Goal: Transaction & Acquisition: Book appointment/travel/reservation

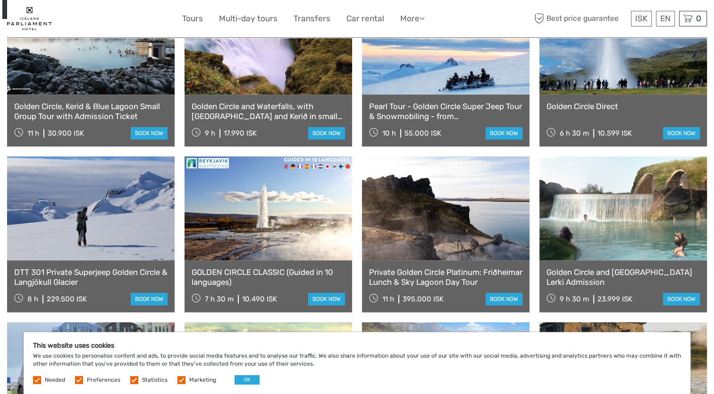
scroll to position [614, 0]
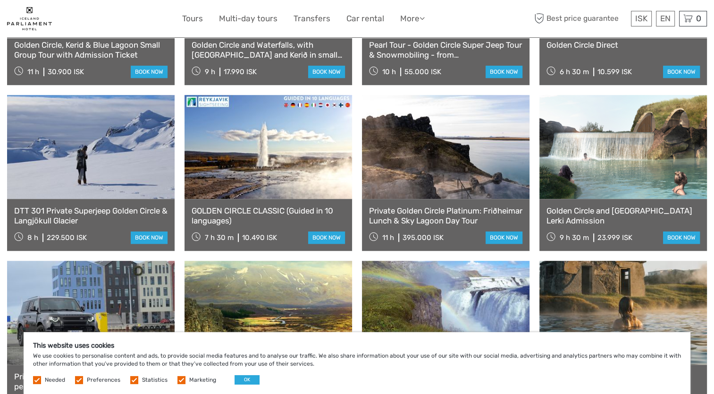
click at [296, 137] on link at bounding box center [269, 147] width 168 height 104
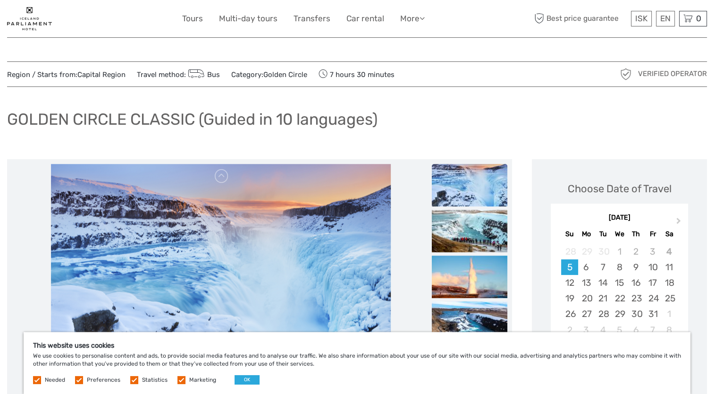
scroll to position [94, 0]
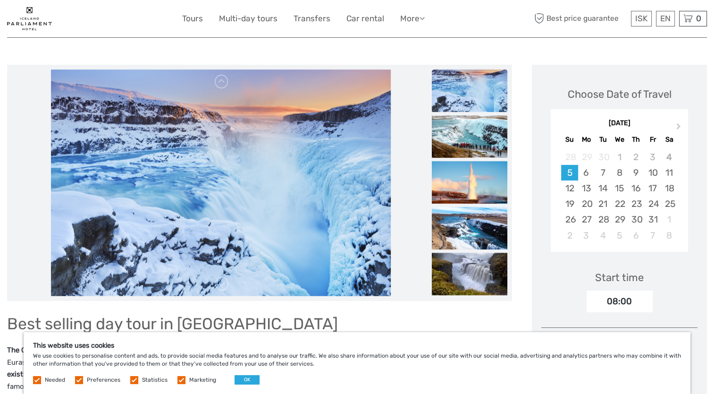
click at [619, 202] on div "22" at bounding box center [619, 204] width 17 height 16
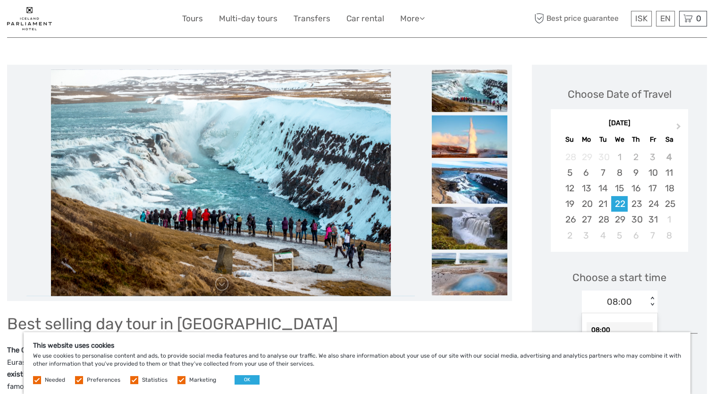
click at [648, 299] on div "08:00 < >" at bounding box center [620, 301] width 76 height 23
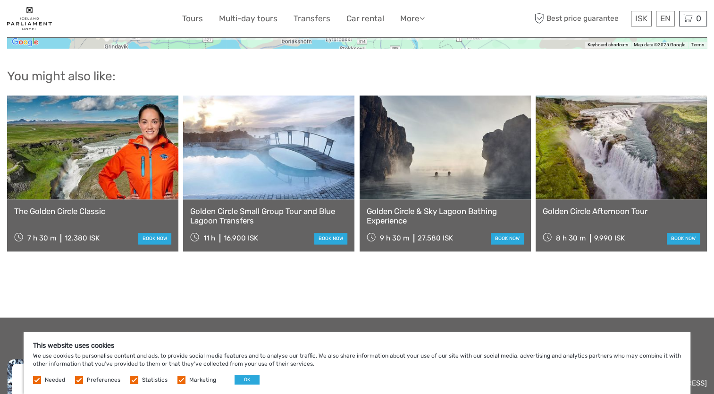
scroll to position [1038, 0]
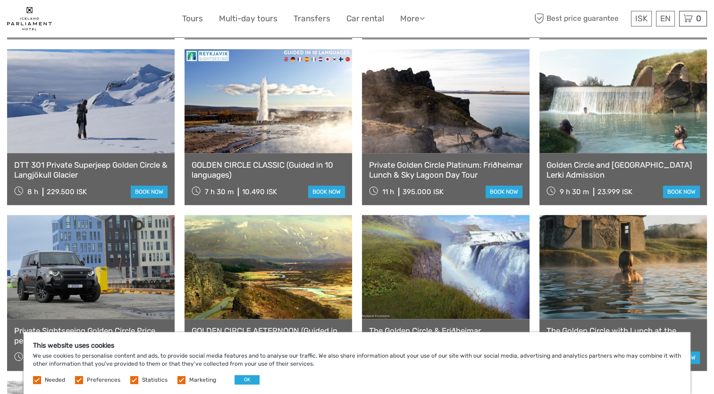
scroll to position [708, 0]
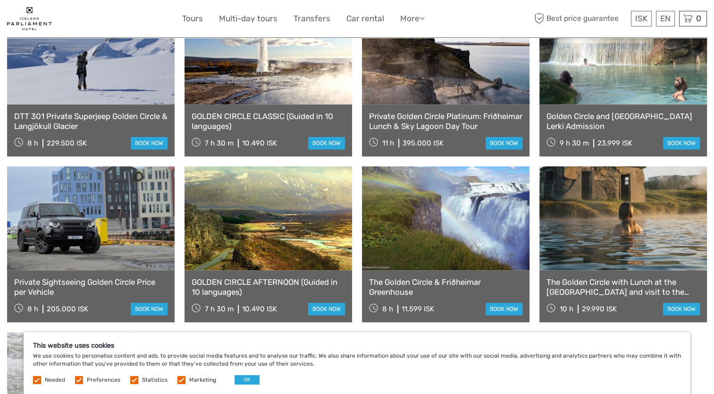
click at [461, 210] on link at bounding box center [446, 218] width 168 height 104
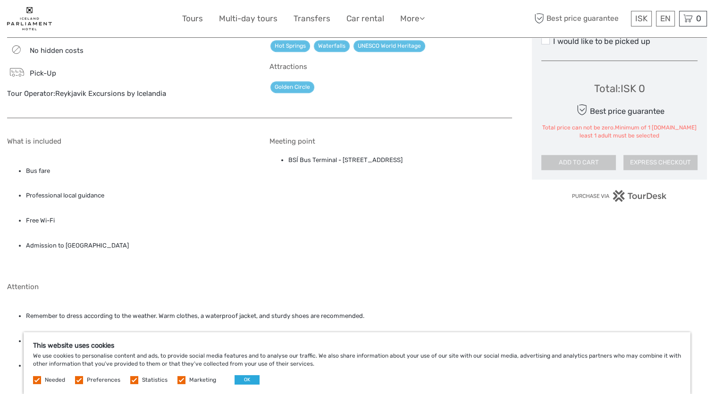
scroll to position [614, 0]
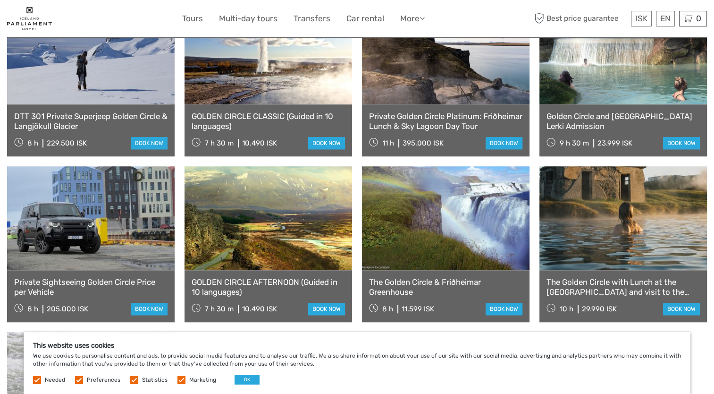
click at [274, 75] on link at bounding box center [269, 52] width 168 height 104
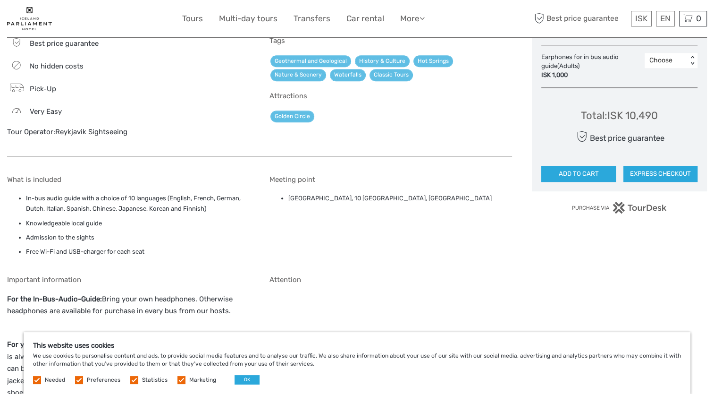
scroll to position [519, 0]
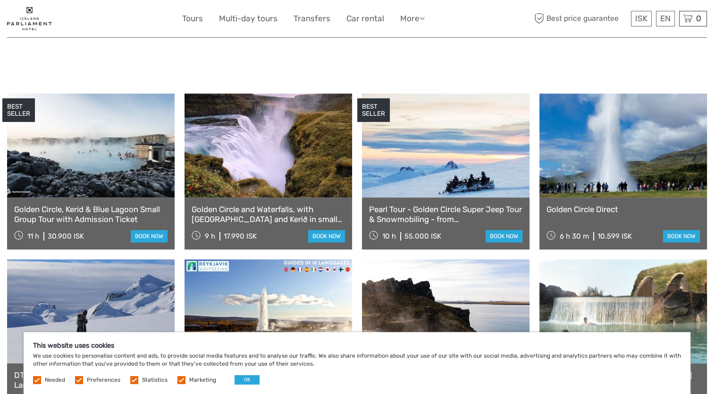
scroll to position [472, 0]
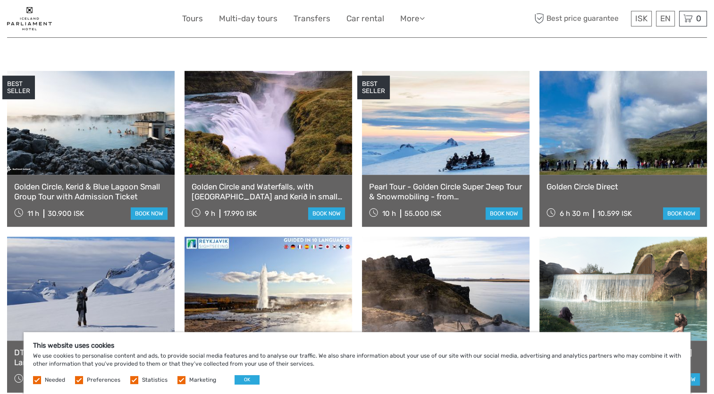
click at [607, 129] on link at bounding box center [623, 123] width 168 height 104
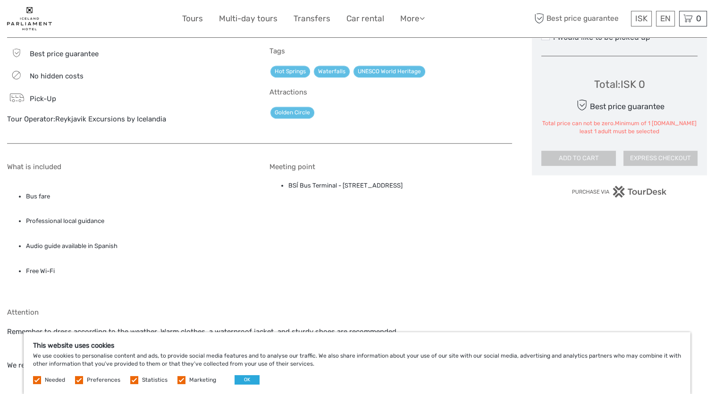
scroll to position [519, 0]
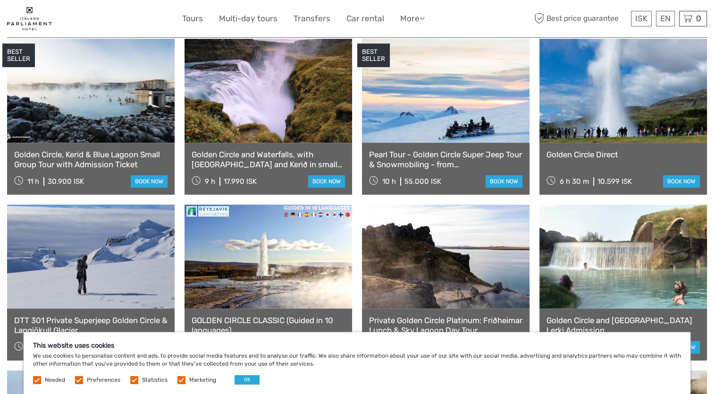
scroll to position [519, 0]
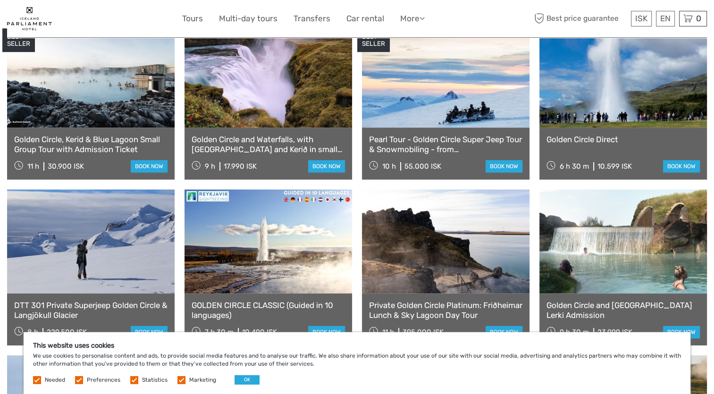
click at [266, 87] on link at bounding box center [269, 76] width 168 height 104
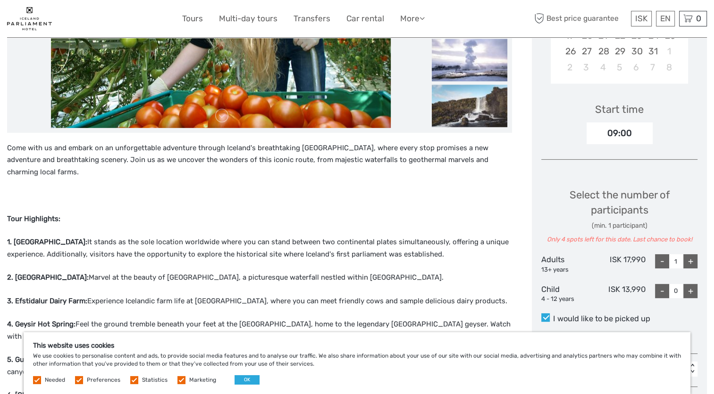
scroll to position [94, 0]
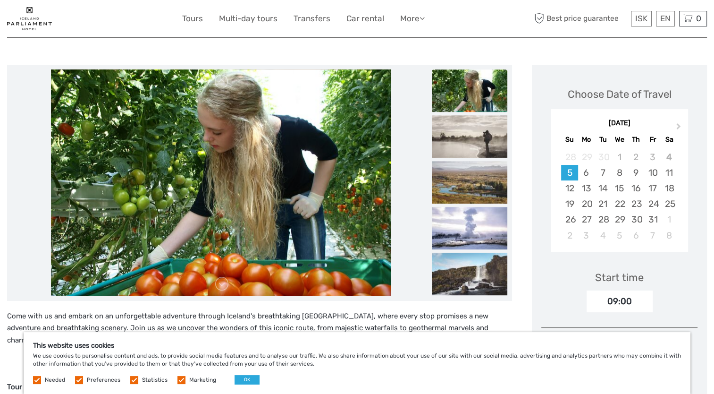
click at [623, 204] on div "22" at bounding box center [619, 204] width 17 height 16
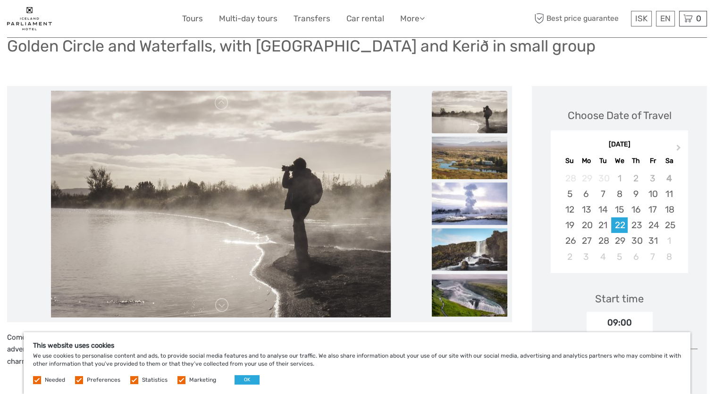
scroll to position [0, 0]
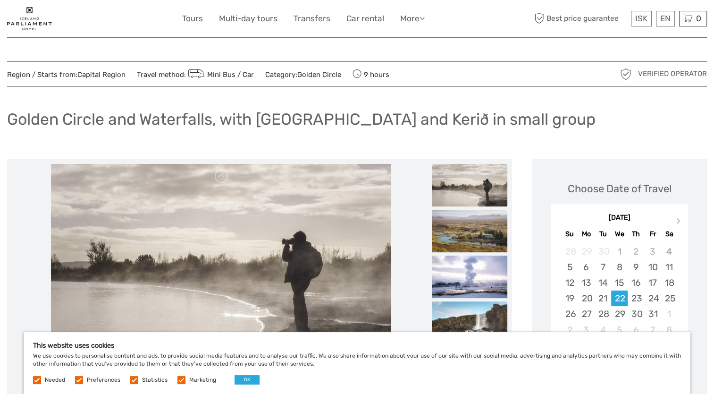
click at [372, 261] on img at bounding box center [221, 277] width 340 height 227
click at [449, 188] on img at bounding box center [470, 185] width 76 height 42
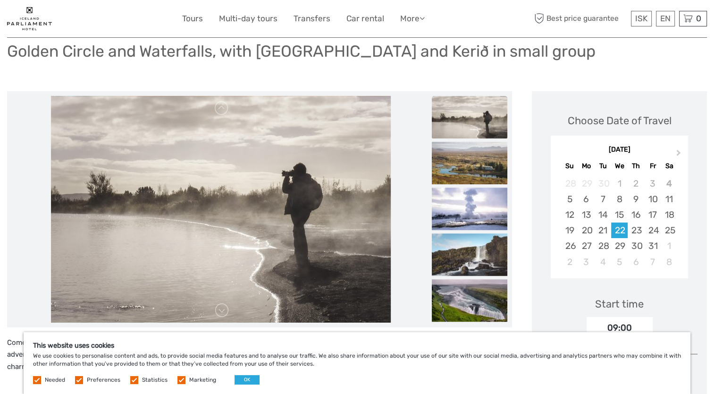
scroll to position [94, 0]
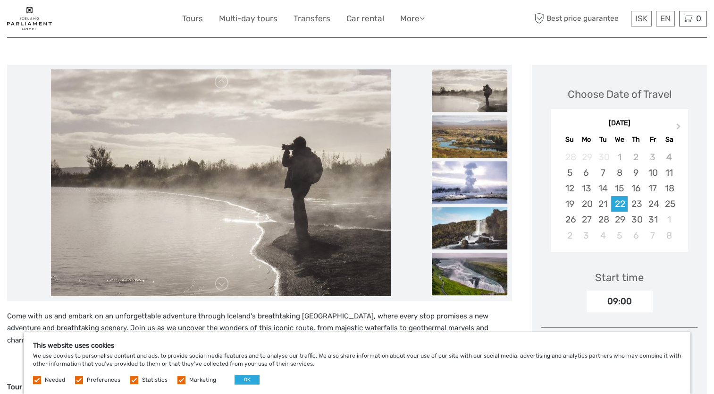
click at [475, 141] on img at bounding box center [470, 136] width 76 height 42
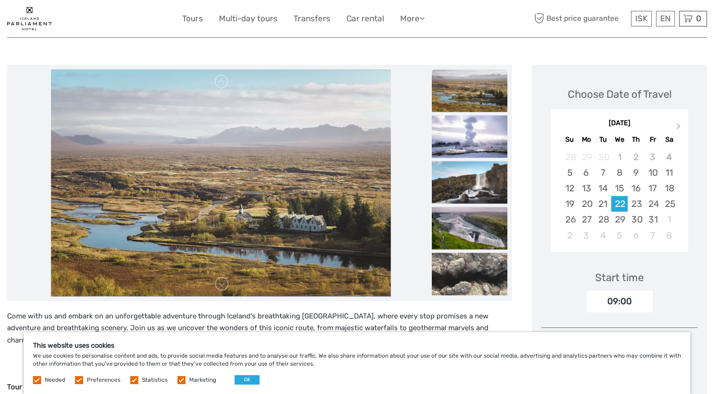
click at [477, 140] on img at bounding box center [470, 136] width 76 height 42
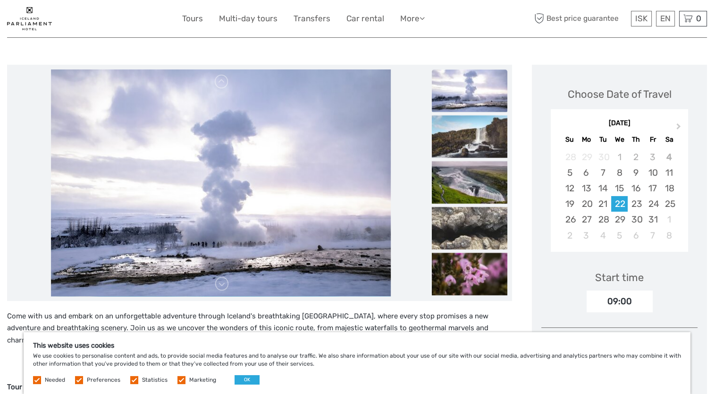
click at [474, 126] on img at bounding box center [470, 136] width 76 height 42
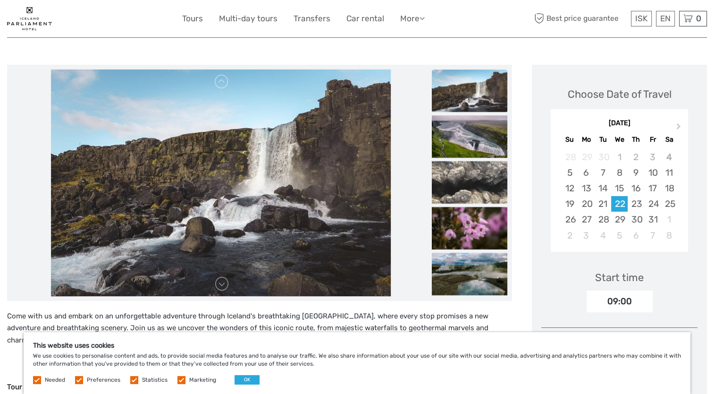
click at [471, 145] on img at bounding box center [470, 136] width 76 height 42
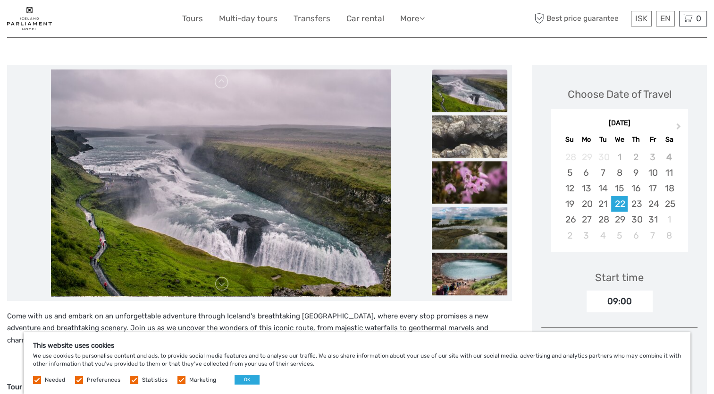
click at [470, 150] on img at bounding box center [470, 136] width 76 height 42
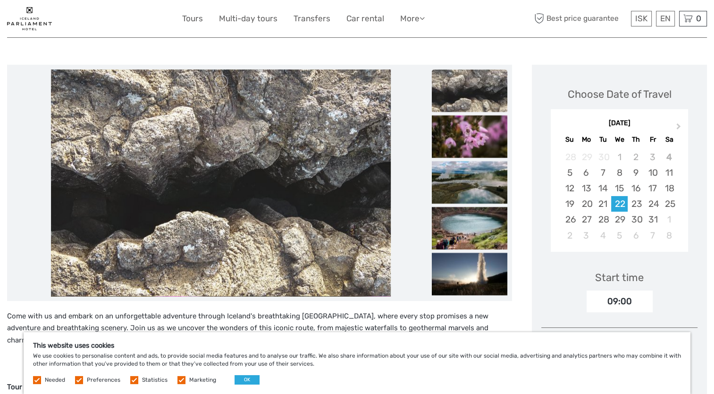
click at [466, 171] on img at bounding box center [470, 182] width 76 height 42
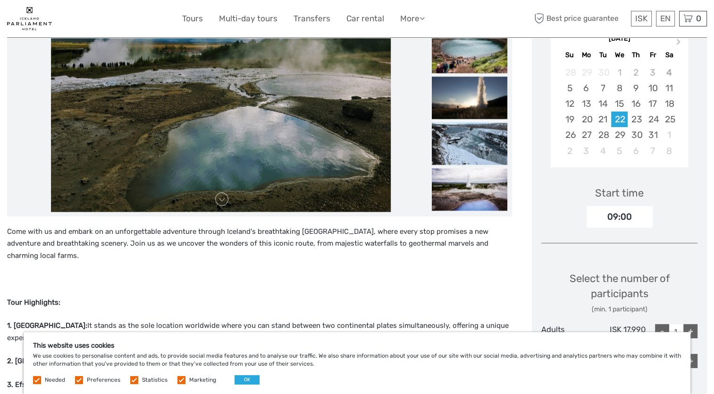
scroll to position [189, 0]
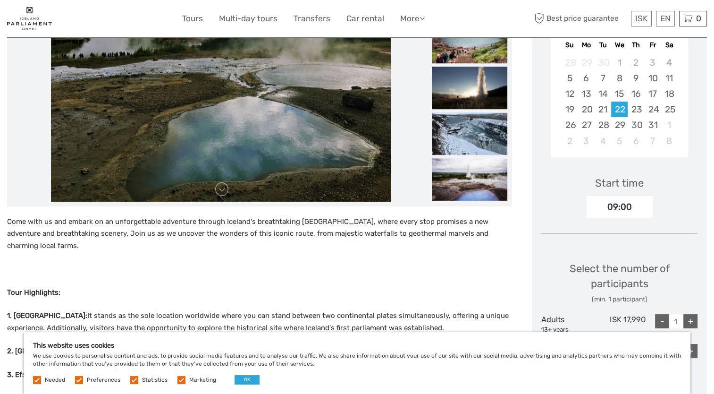
click at [475, 187] on img at bounding box center [470, 179] width 76 height 42
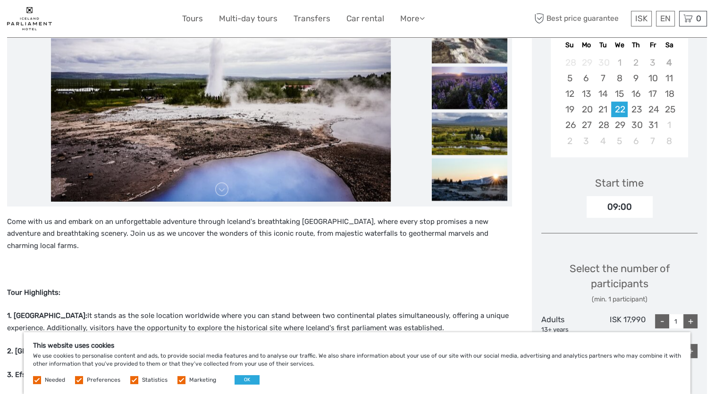
click at [483, 165] on img at bounding box center [470, 179] width 76 height 42
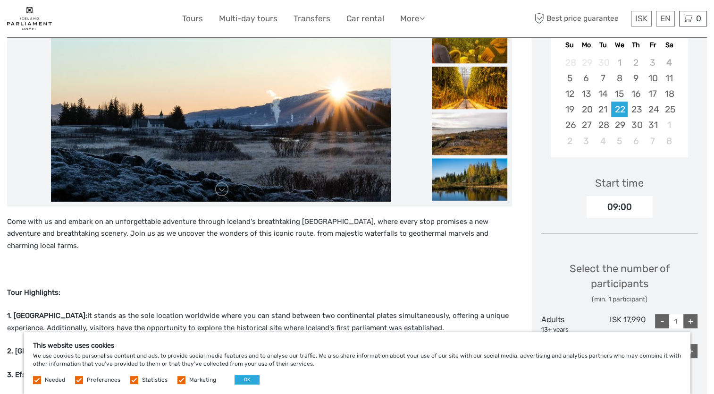
click at [475, 177] on img at bounding box center [470, 179] width 76 height 42
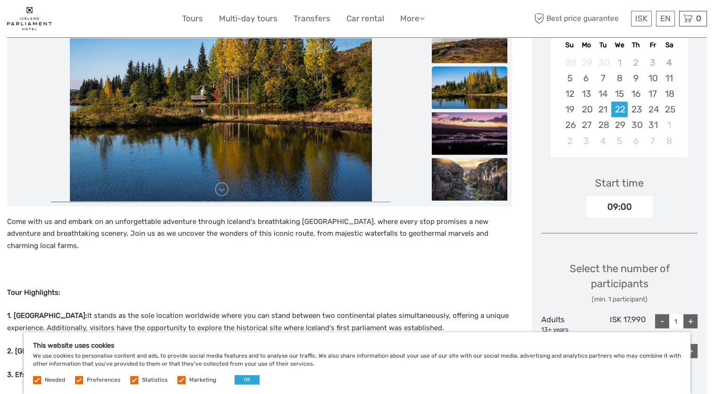
click at [475, 176] on img at bounding box center [470, 179] width 76 height 42
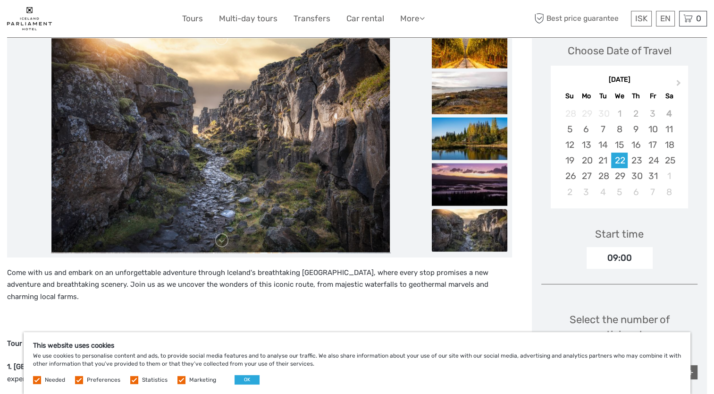
scroll to position [142, 0]
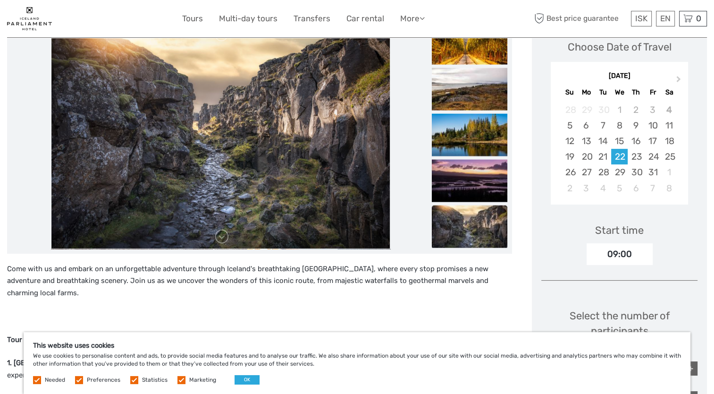
click at [223, 233] on link at bounding box center [221, 236] width 15 height 15
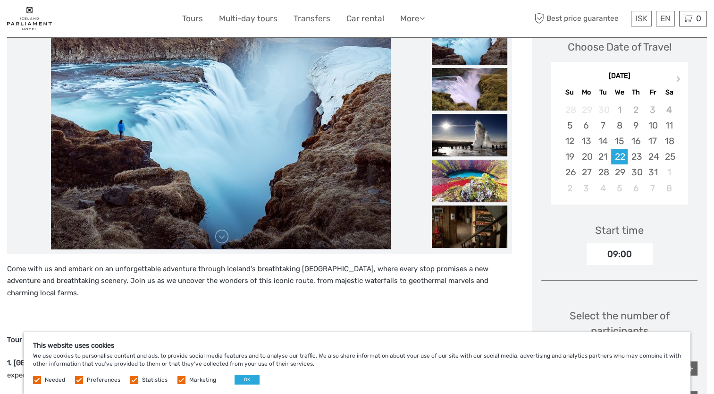
click at [223, 233] on link at bounding box center [221, 236] width 15 height 15
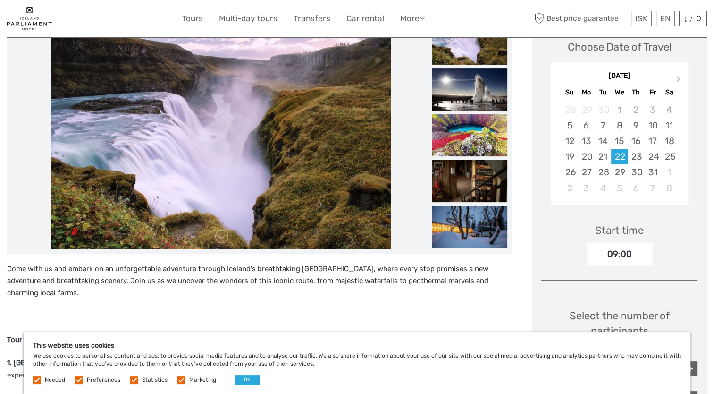
click at [223, 233] on link at bounding box center [221, 236] width 15 height 15
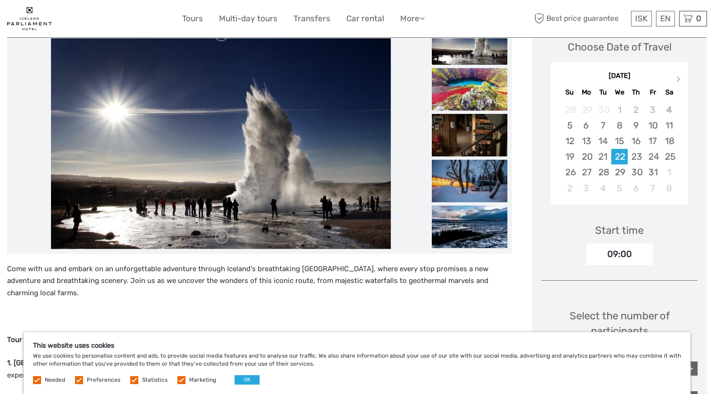
click at [223, 233] on link at bounding box center [221, 236] width 15 height 15
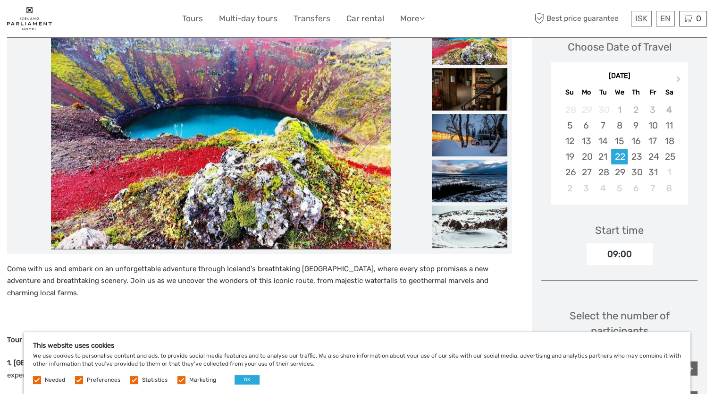
click at [223, 233] on link at bounding box center [221, 236] width 15 height 15
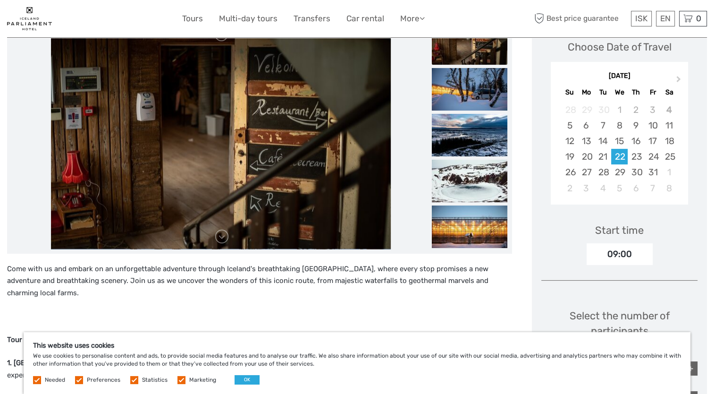
click at [223, 233] on link at bounding box center [221, 236] width 15 height 15
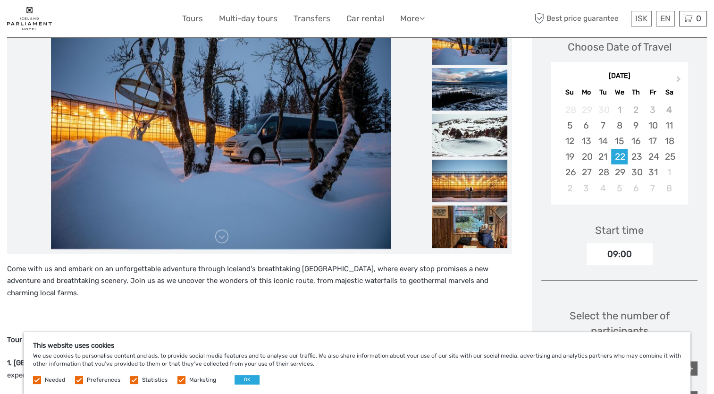
click at [223, 233] on link at bounding box center [221, 236] width 15 height 15
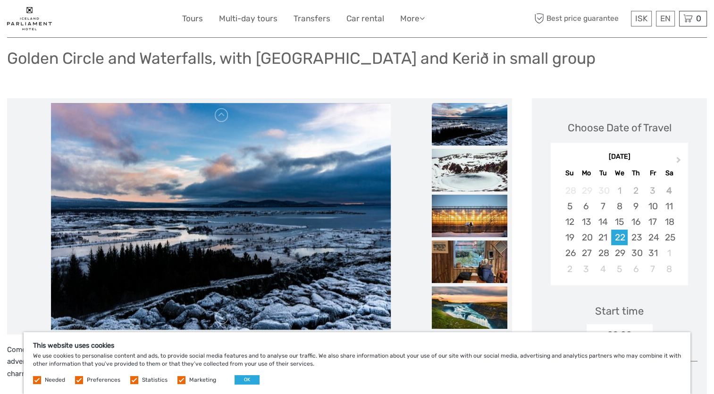
scroll to position [0, 0]
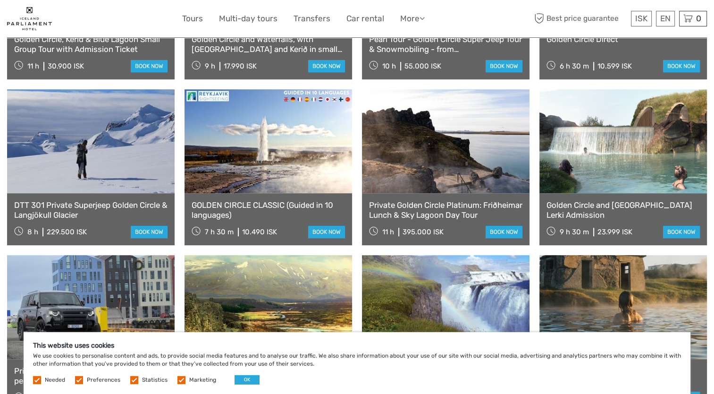
scroll to position [566, 0]
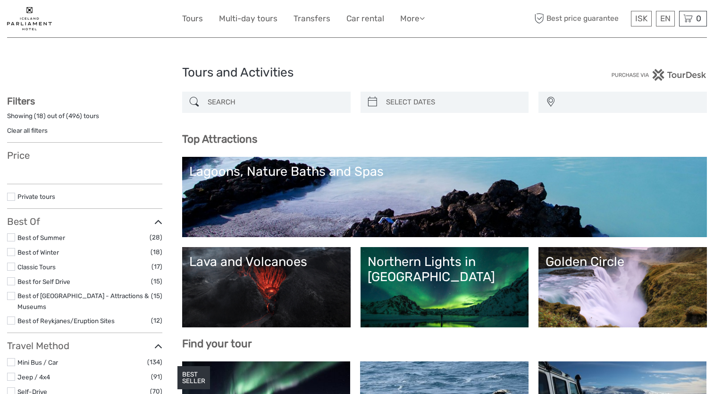
select select
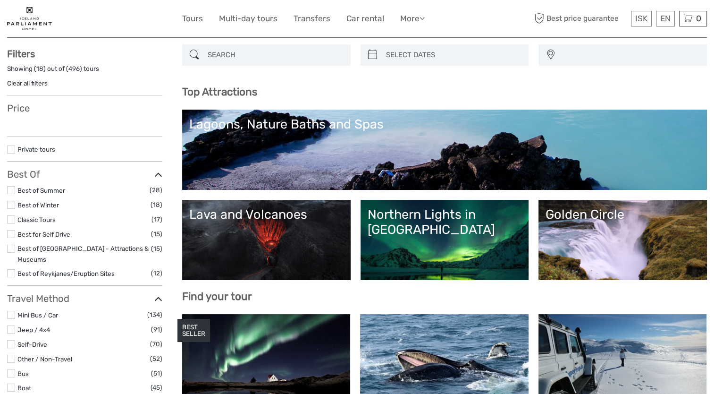
scroll to position [47, 0]
select select
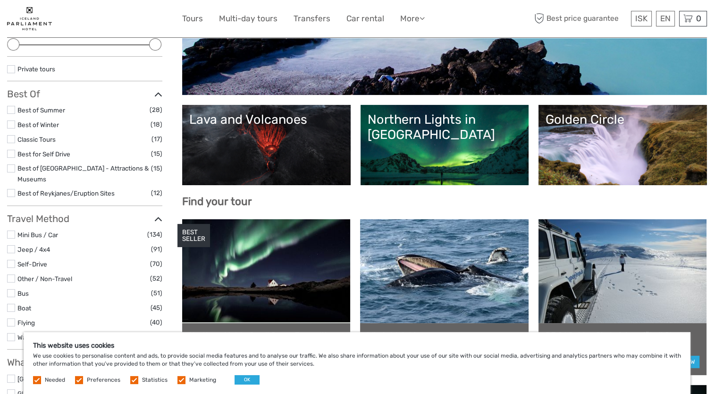
scroll to position [236, 0]
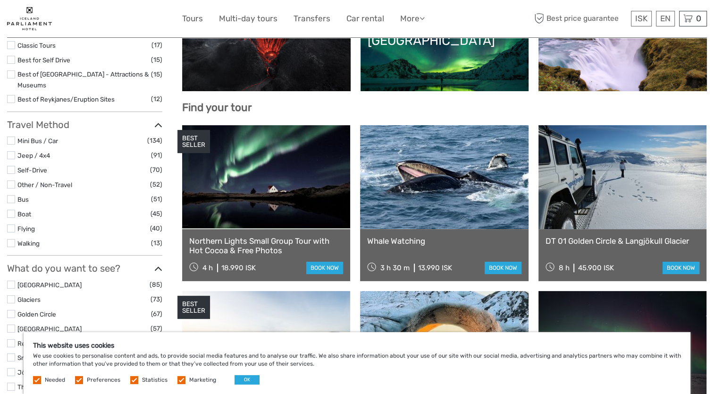
click at [459, 198] on link at bounding box center [444, 177] width 168 height 104
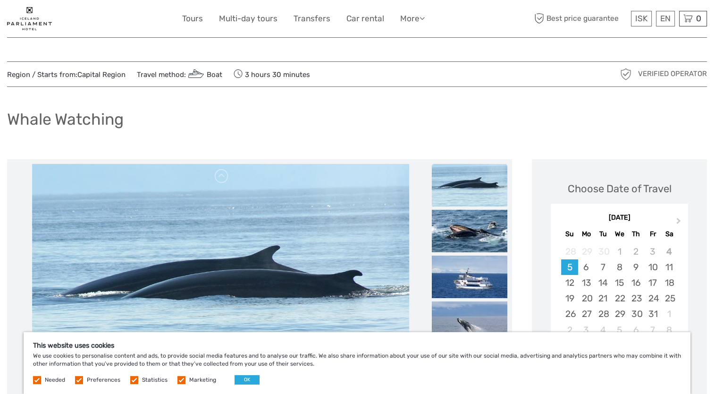
click at [606, 301] on div "21" at bounding box center [603, 298] width 17 height 16
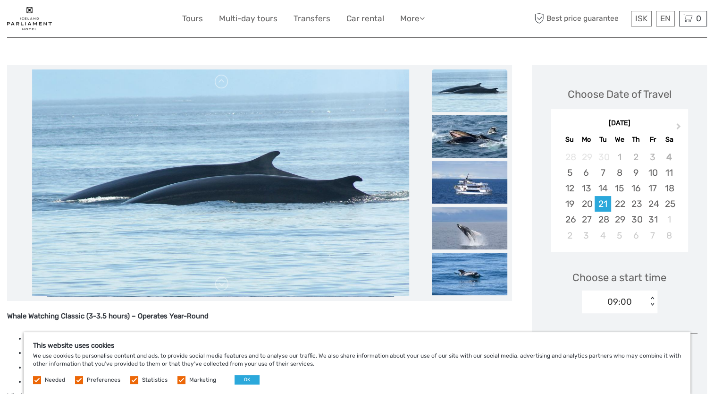
scroll to position [189, 0]
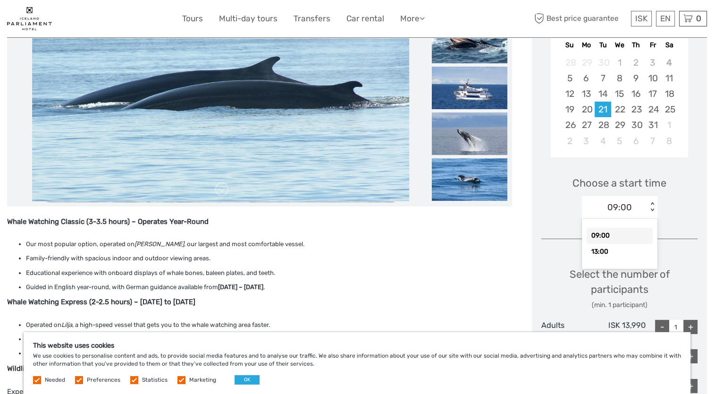
click at [653, 210] on div "< >" at bounding box center [653, 207] width 8 height 10
click at [653, 211] on div "< >" at bounding box center [653, 207] width 8 height 10
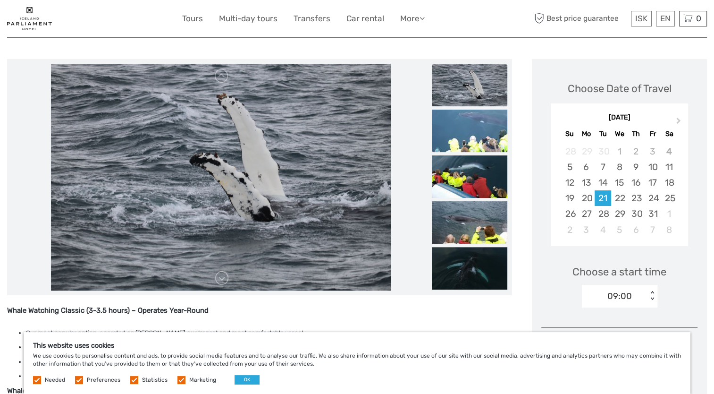
scroll to position [0, 0]
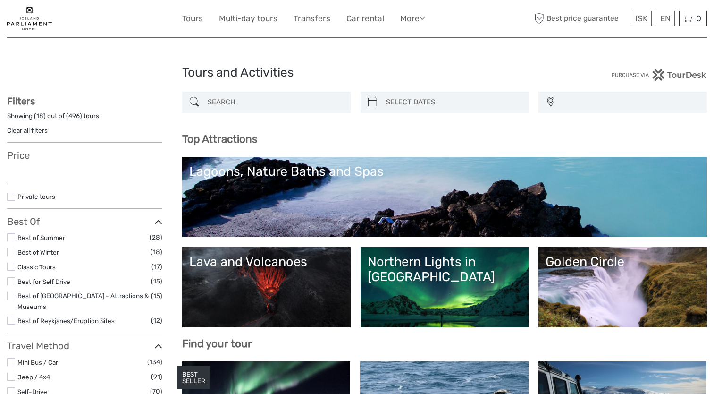
select select
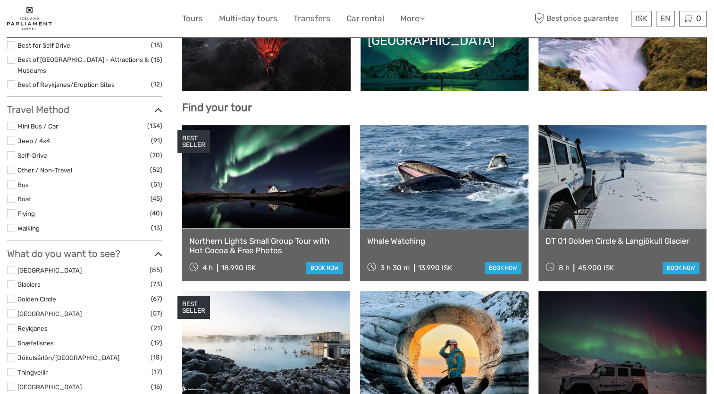
scroll to position [236, 0]
select select
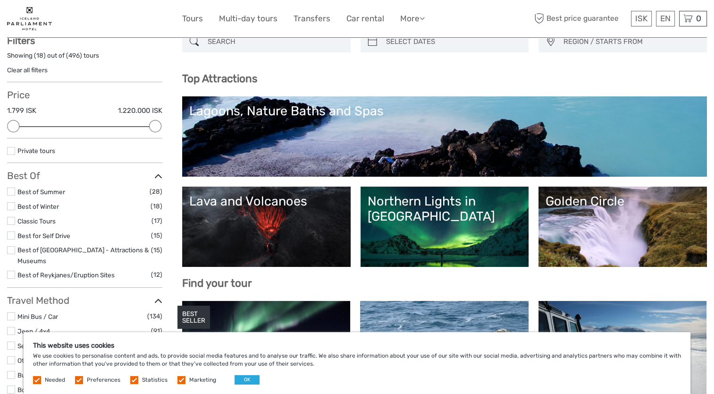
scroll to position [0, 0]
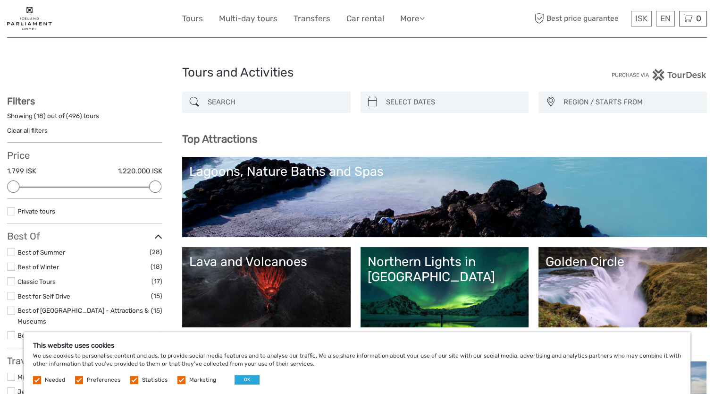
click at [276, 180] on link "Lagoons, Nature Baths and Spas" at bounding box center [444, 197] width 511 height 66
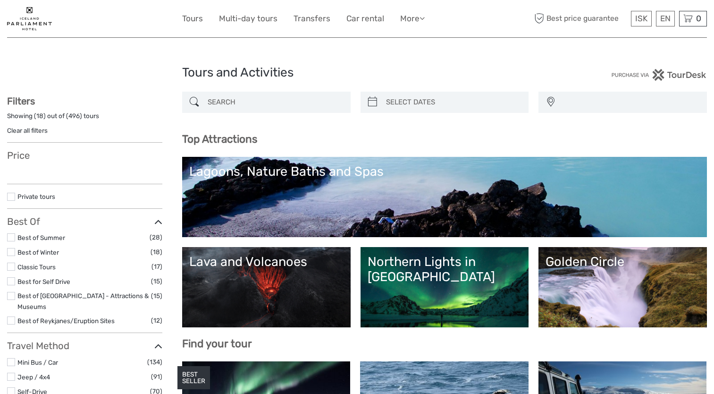
select select
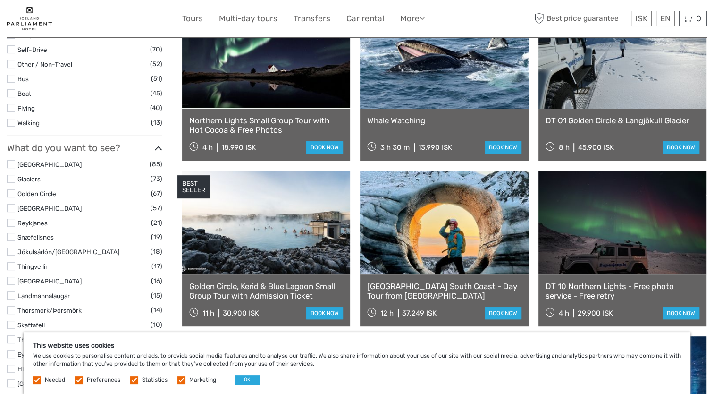
scroll to position [283, 0]
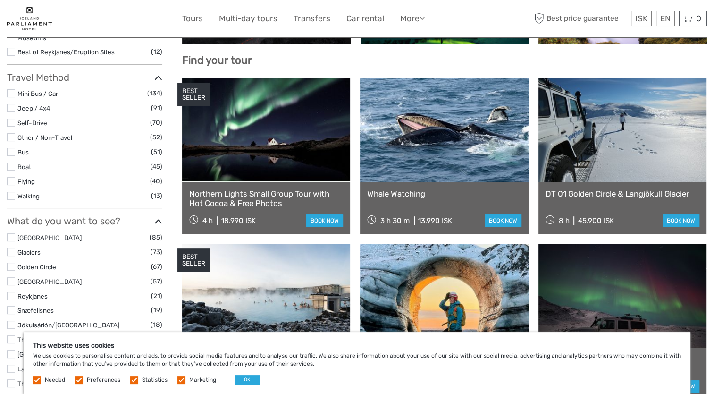
click at [432, 152] on link at bounding box center [444, 130] width 168 height 104
